Goal: Task Accomplishment & Management: Manage account settings

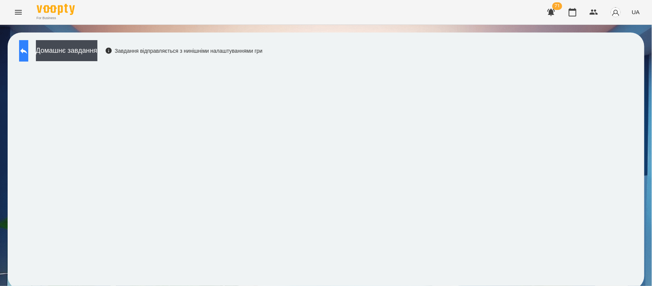
click at [27, 50] on icon at bounding box center [23, 51] width 7 height 6
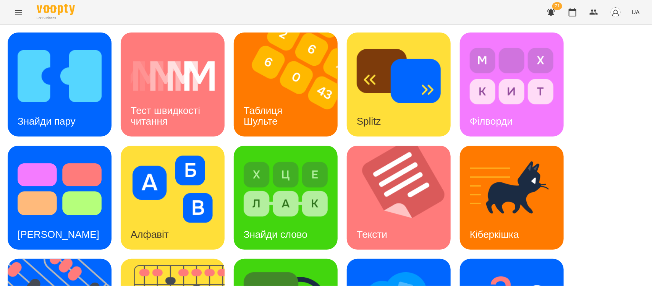
click at [16, 10] on icon "Menu" at bounding box center [18, 12] width 7 height 5
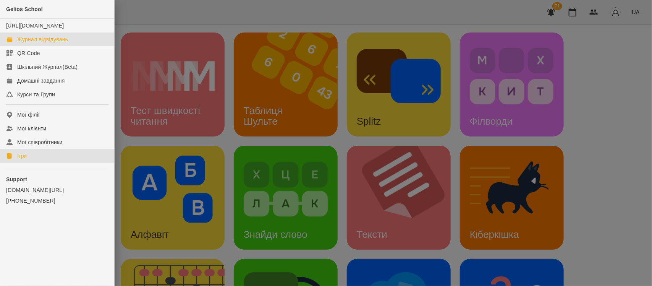
click at [58, 43] on div "Журнал відвідувань" at bounding box center [42, 40] width 51 height 8
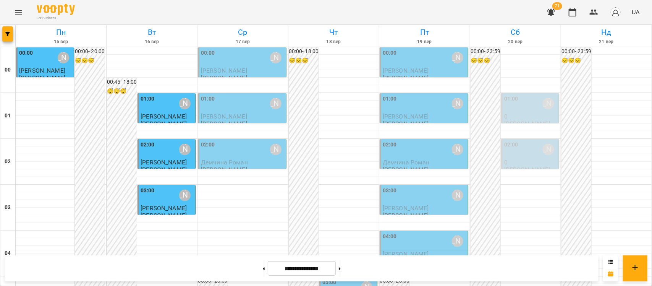
scroll to position [809, 0]
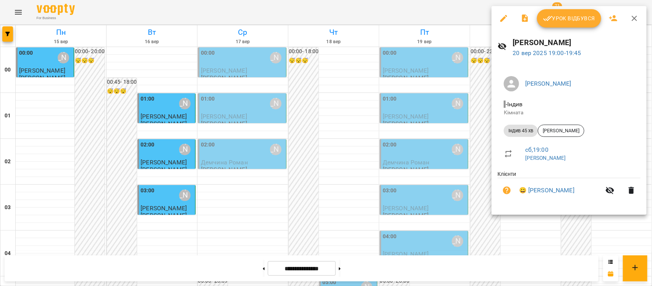
click at [635, 189] on icon "button" at bounding box center [630, 190] width 9 height 9
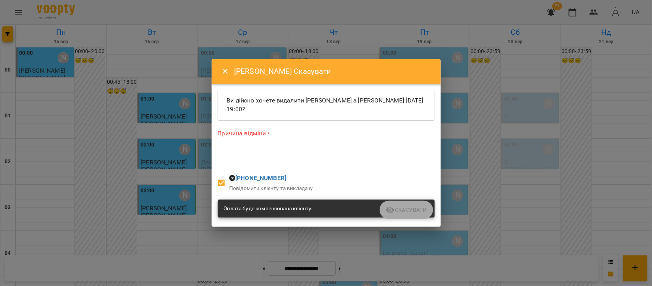
click at [351, 158] on div "*" at bounding box center [326, 153] width 217 height 12
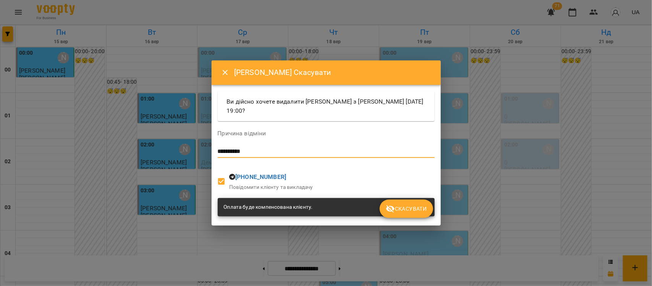
type textarea "**********"
click at [406, 206] on span "Скасувати" at bounding box center [406, 208] width 41 height 9
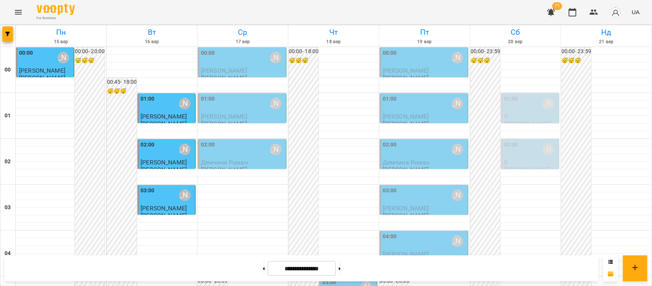
scroll to position [835, 0]
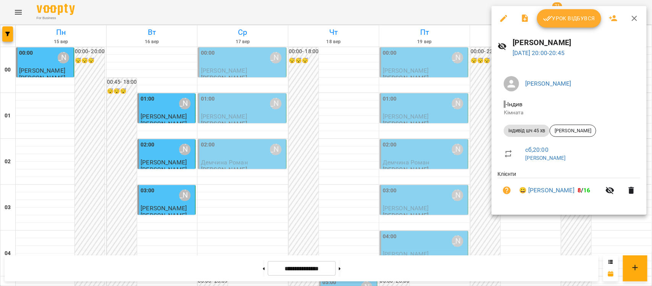
click at [555, 14] on span "Урок відбувся" at bounding box center [569, 18] width 52 height 9
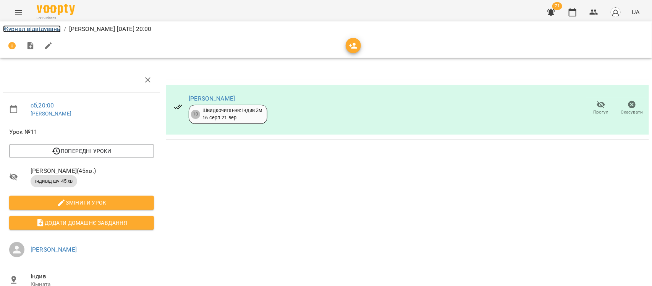
click at [53, 27] on link "Журнал відвідувань" at bounding box center [32, 28] width 58 height 7
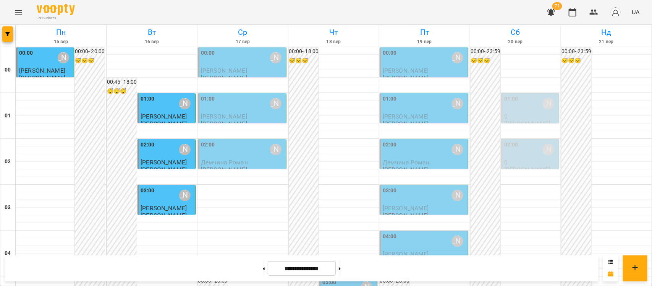
scroll to position [439, 0]
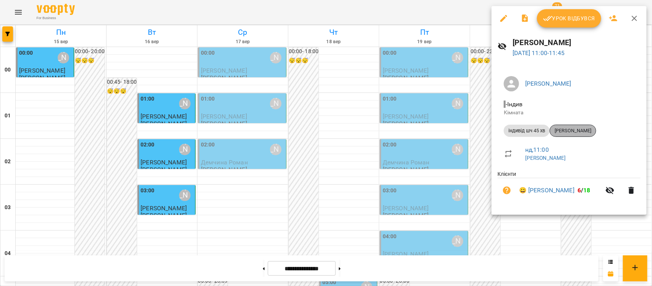
click at [573, 128] on span "[PERSON_NAME]" at bounding box center [573, 130] width 46 height 7
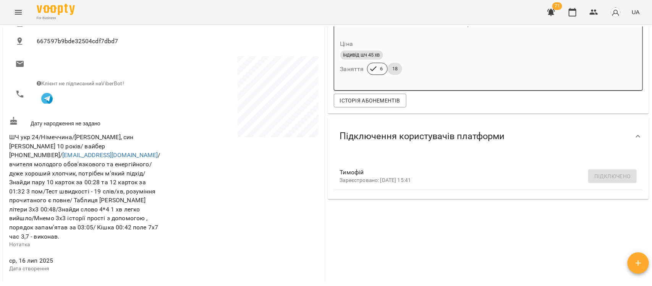
scroll to position [72, 0]
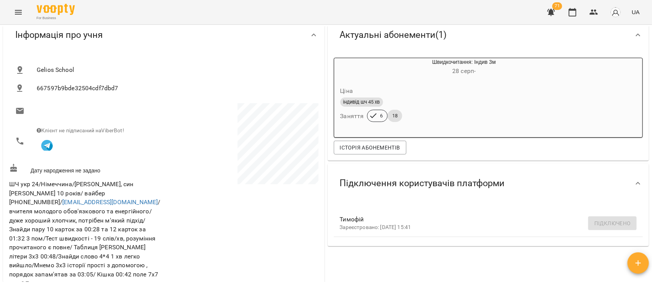
click at [136, 44] on div "Інформація про учня Gelios School 667597b9bde32504cdf7dbd7 Клієнт не підписаний…" at bounding box center [163, 195] width 321 height 360
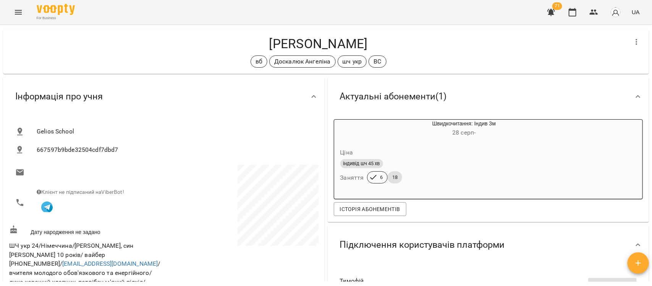
scroll to position [0, 0]
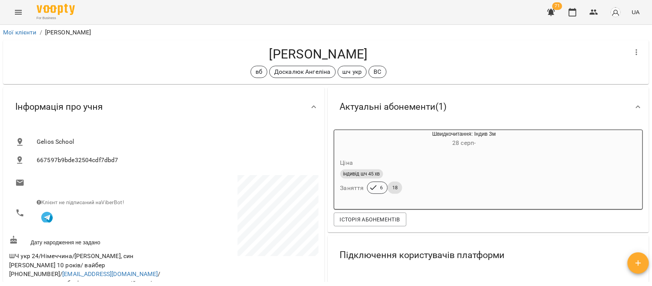
click at [19, 11] on icon "Menu" at bounding box center [18, 12] width 9 height 9
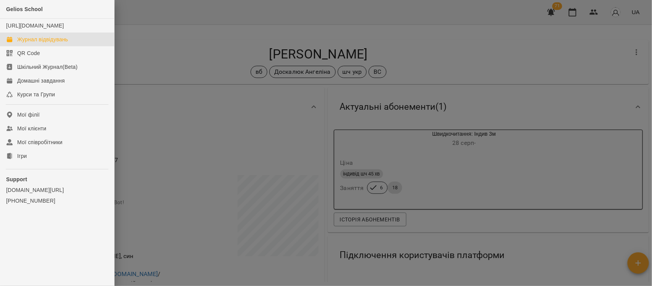
click at [41, 43] on div "Журнал відвідувань" at bounding box center [42, 40] width 51 height 8
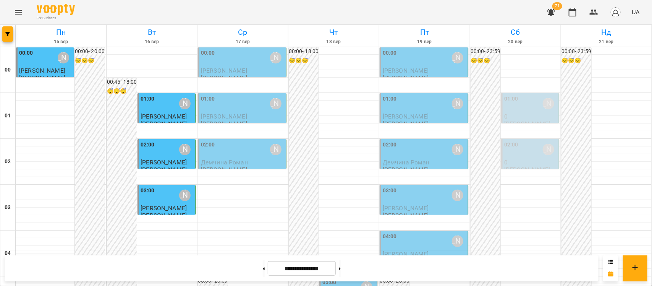
click at [248, 64] on div "00:00 [PERSON_NAME]" at bounding box center [243, 58] width 84 height 18
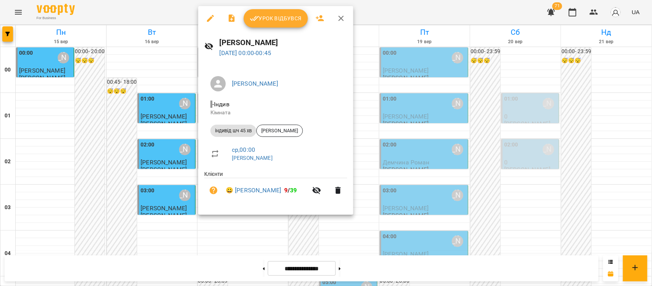
click at [281, 18] on span "Урок відбувся" at bounding box center [276, 18] width 52 height 9
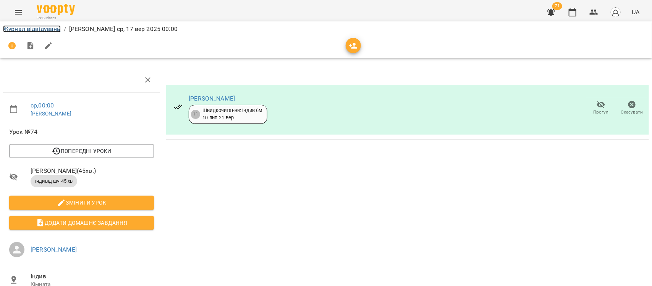
click at [33, 31] on link "Журнал відвідувань" at bounding box center [32, 28] width 58 height 7
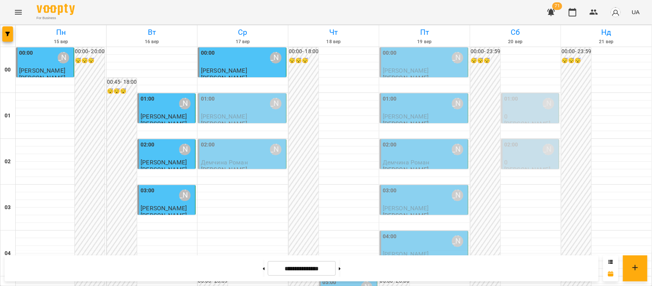
scroll to position [5, 0]
click at [229, 102] on div "01:00 [PERSON_NAME]" at bounding box center [243, 104] width 84 height 18
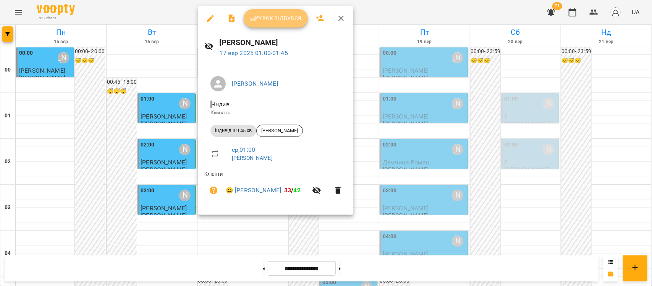
click at [286, 19] on span "Урок відбувся" at bounding box center [276, 18] width 52 height 9
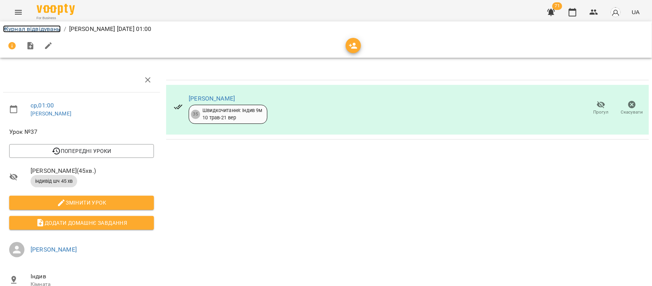
click at [49, 25] on link "Журнал відвідувань" at bounding box center [32, 28] width 58 height 7
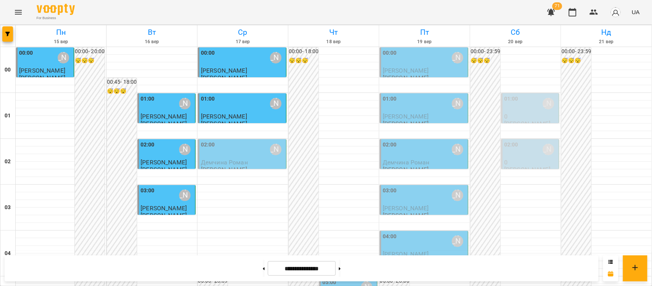
click at [242, 152] on div "02:00 [PERSON_NAME]" at bounding box center [243, 149] width 84 height 18
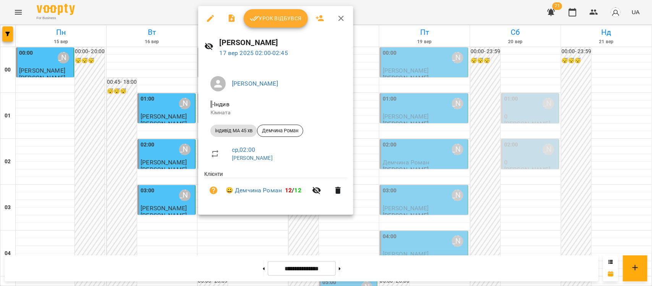
click at [285, 20] on span "Урок відбувся" at bounding box center [276, 18] width 52 height 9
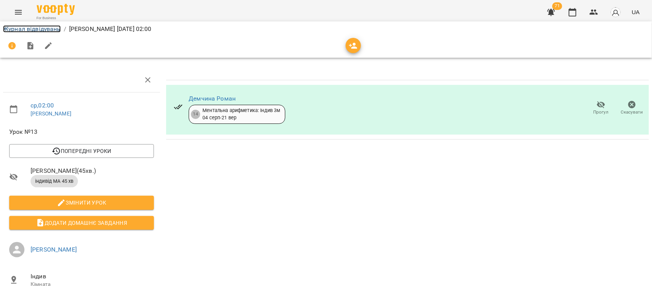
click at [39, 31] on link "Журнал відвідувань" at bounding box center [32, 28] width 58 height 7
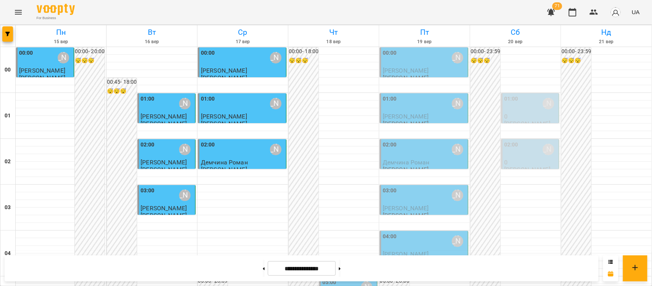
scroll to position [163, 0]
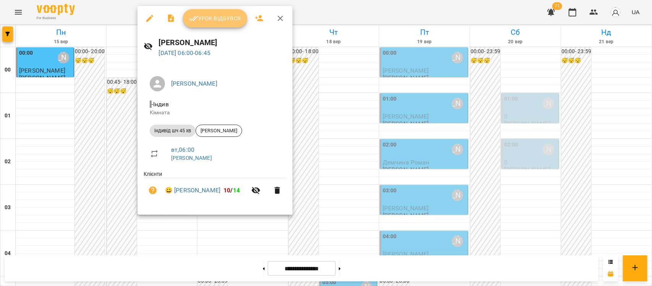
click at [204, 23] on button "Урок відбувся" at bounding box center [215, 18] width 64 height 18
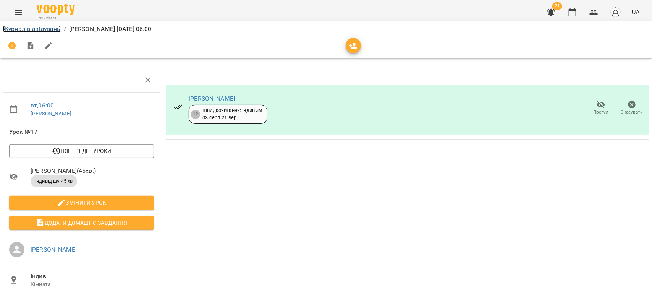
click at [54, 26] on link "Журнал відвідувань" at bounding box center [32, 28] width 58 height 7
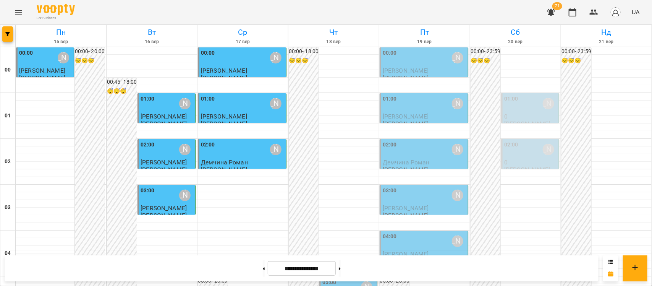
scroll to position [895, 0]
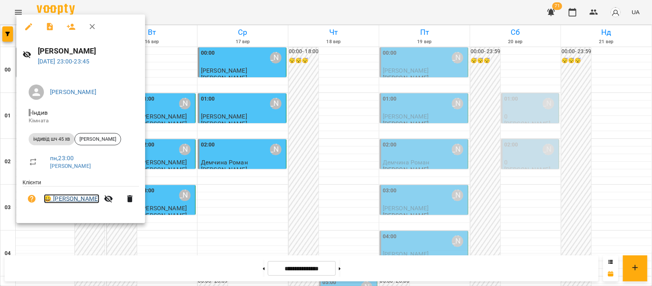
click at [64, 201] on link "😀 [PERSON_NAME]" at bounding box center [71, 198] width 55 height 9
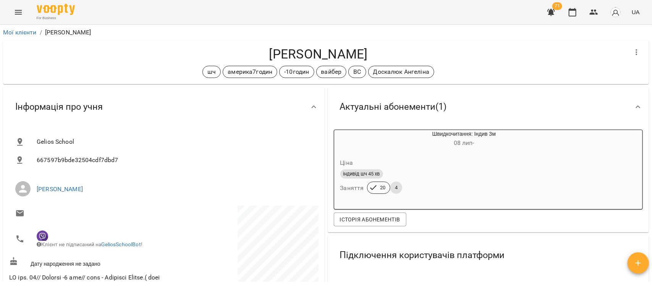
click at [15, 14] on icon "Menu" at bounding box center [18, 12] width 7 height 5
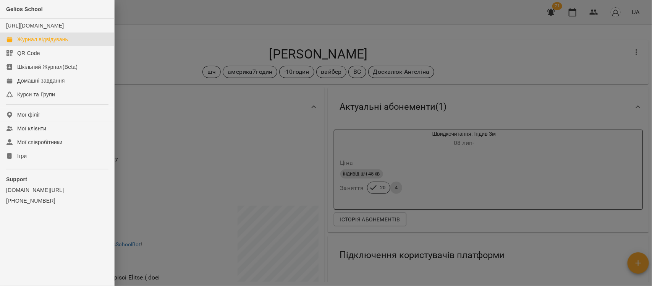
click at [36, 43] on div "Журнал відвідувань" at bounding box center [42, 40] width 51 height 8
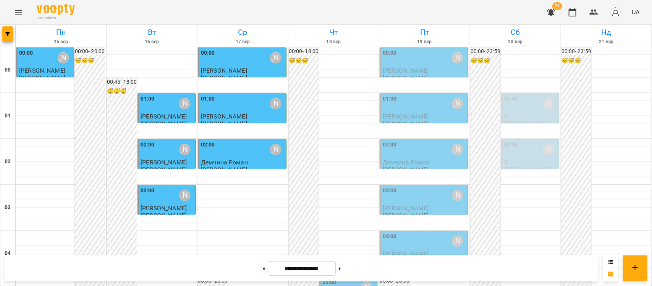
click at [428, 66] on div "00:00 [PERSON_NAME]" at bounding box center [425, 58] width 84 height 18
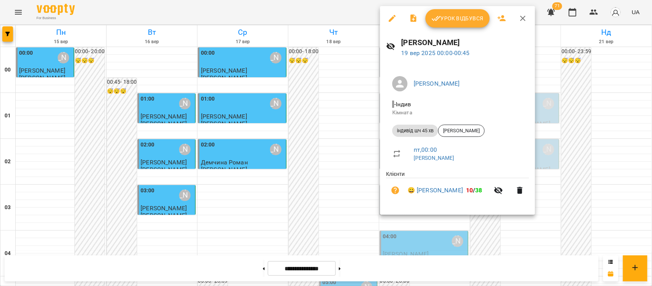
click at [452, 20] on span "Урок відбувся" at bounding box center [457, 18] width 52 height 9
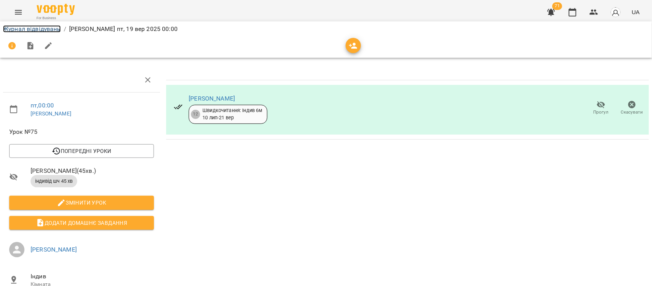
click at [51, 27] on link "Журнал відвідувань" at bounding box center [32, 28] width 58 height 7
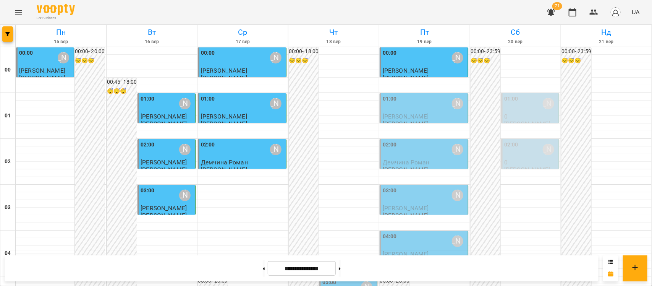
click at [429, 97] on div "01:00 [PERSON_NAME]" at bounding box center [425, 104] width 84 height 18
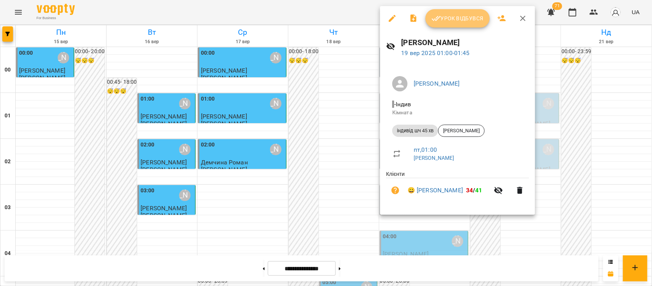
click at [470, 19] on span "Урок відбувся" at bounding box center [457, 18] width 52 height 9
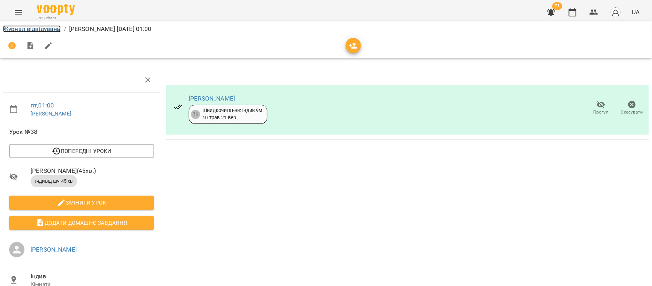
click at [41, 29] on link "Журнал відвідувань" at bounding box center [32, 28] width 58 height 7
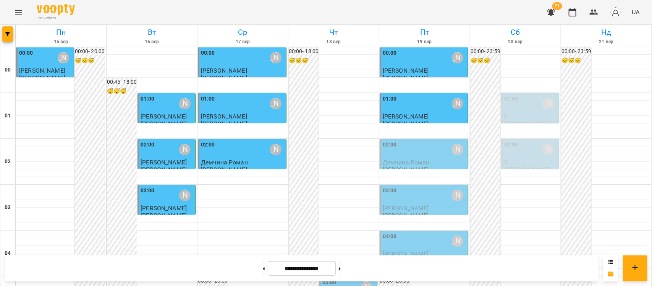
click at [412, 148] on div "02:00 [PERSON_NAME]" at bounding box center [425, 149] width 84 height 18
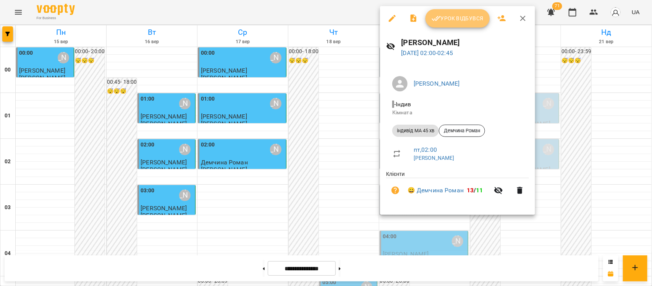
click at [454, 21] on span "Урок відбувся" at bounding box center [457, 18] width 52 height 9
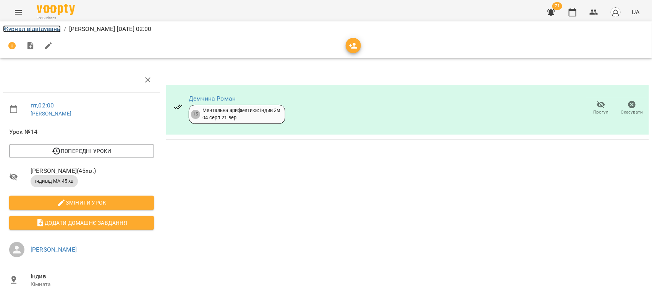
click at [38, 29] on link "Журнал відвідувань" at bounding box center [32, 28] width 58 height 7
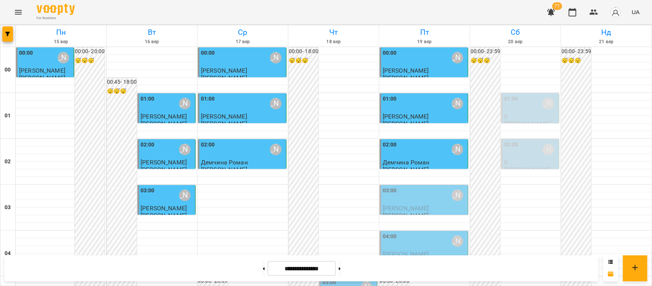
click at [445, 202] on div "03:00 [PERSON_NAME]" at bounding box center [425, 195] width 84 height 18
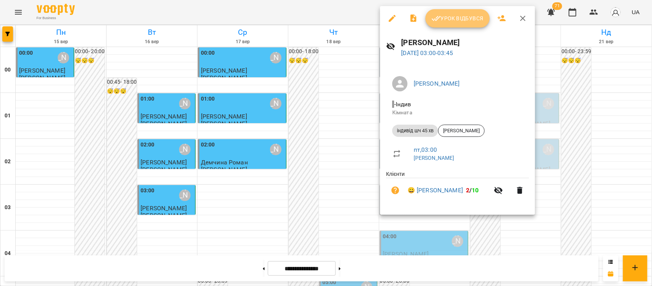
click at [457, 21] on span "Урок відбувся" at bounding box center [457, 18] width 52 height 9
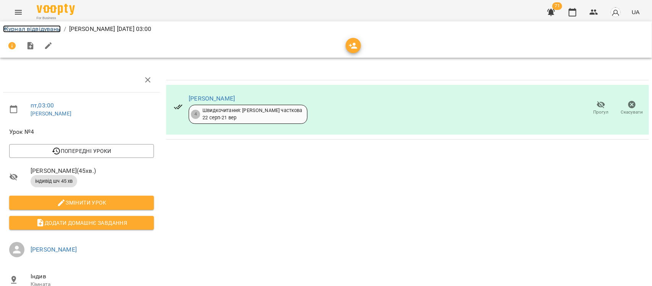
click at [36, 31] on link "Журнал відвідувань" at bounding box center [32, 28] width 58 height 7
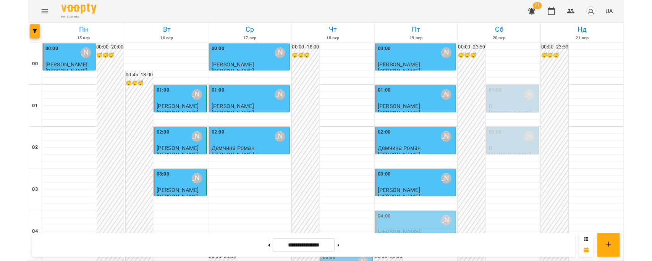
scroll to position [95, 0]
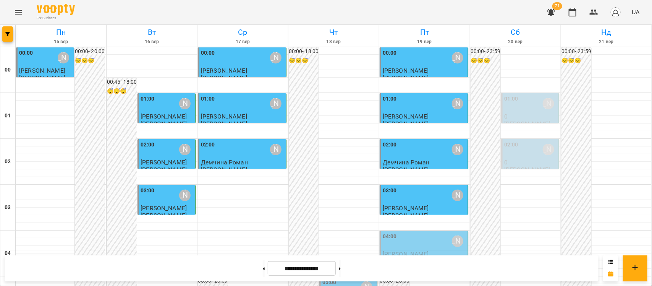
click at [426, 232] on div "04:00 [PERSON_NAME]" at bounding box center [425, 241] width 84 height 18
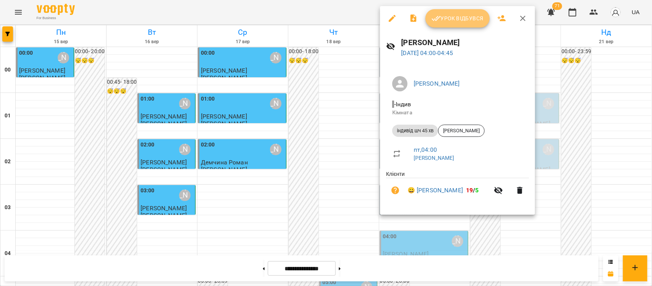
click at [455, 18] on span "Урок відбувся" at bounding box center [457, 18] width 52 height 9
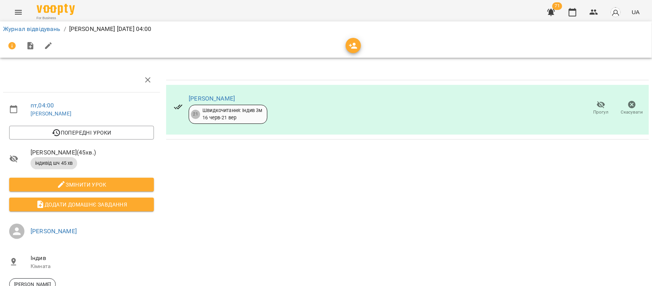
click at [599, 106] on icon "button" at bounding box center [601, 104] width 8 height 7
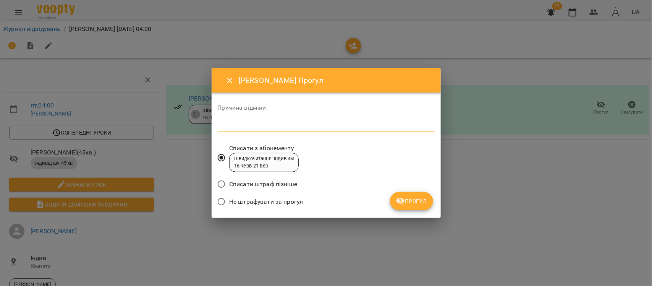
click at [332, 126] on textarea at bounding box center [326, 125] width 217 height 7
type textarea "*******"
click at [403, 199] on icon "submit" at bounding box center [400, 200] width 8 height 7
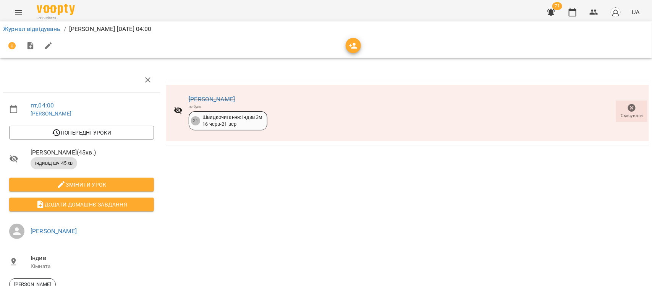
click at [213, 206] on div "[PERSON_NAME] не було 21 Швидкочитання: Індив 3м [DATE] - [DATE] Скасувати" at bounding box center [407, 200] width 489 height 271
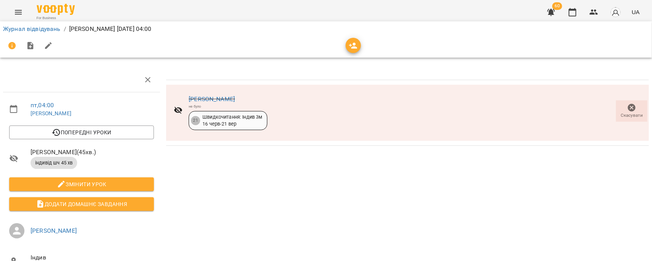
click at [16, 7] on button "Menu" at bounding box center [18, 12] width 18 height 18
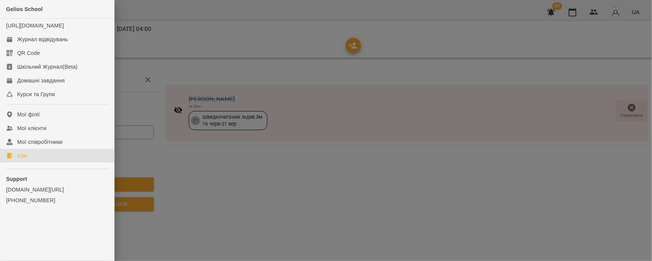
click at [36, 163] on link "Ігри" at bounding box center [57, 156] width 114 height 14
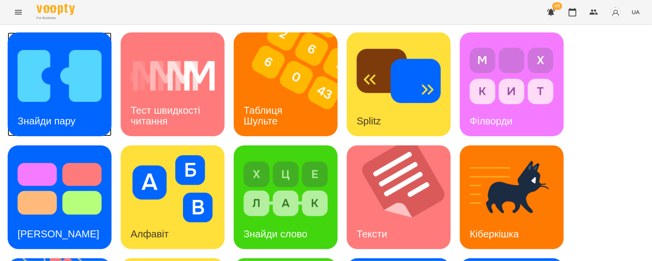
click at [89, 60] on img at bounding box center [60, 75] width 84 height 67
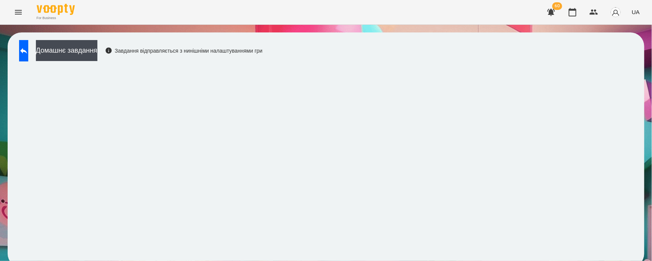
click at [18, 42] on div "Домашнє завдання Завдання відправляється з нинішніми налаштуваннями гри" at bounding box center [138, 52] width 247 height 25
click at [26, 52] on button at bounding box center [23, 50] width 9 height 21
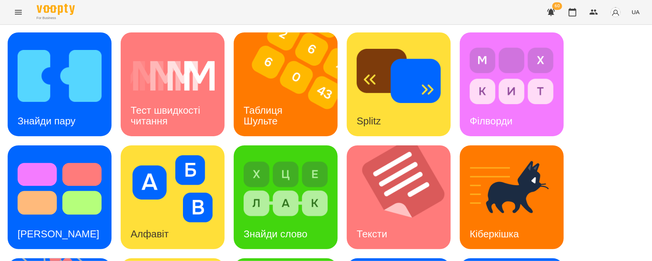
scroll to position [187, 0]
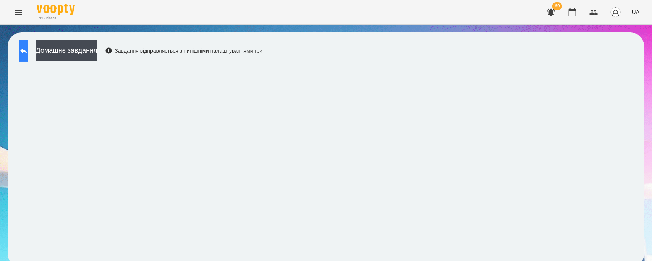
click at [28, 47] on icon at bounding box center [23, 50] width 9 height 9
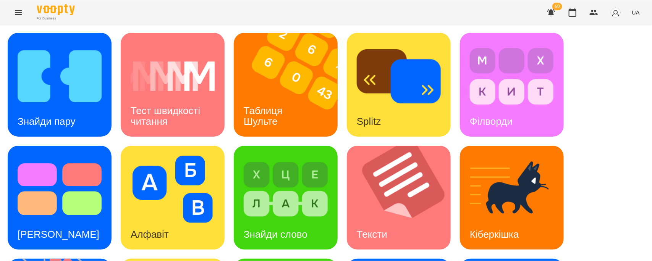
scroll to position [115, 0]
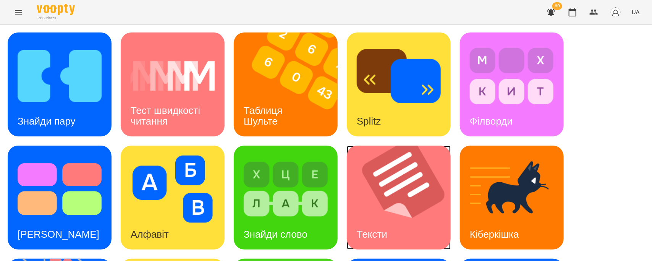
click at [383, 219] on div "Тексти" at bounding box center [372, 234] width 50 height 30
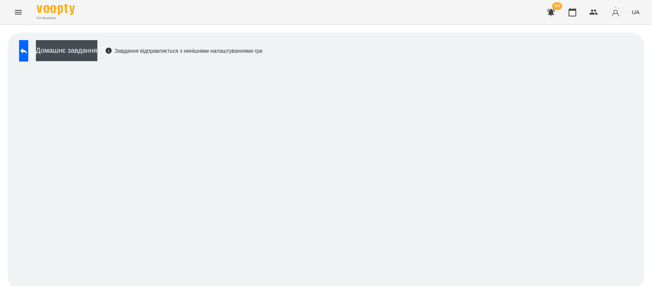
scroll to position [4, 0]
